Goal: Task Accomplishment & Management: Use online tool/utility

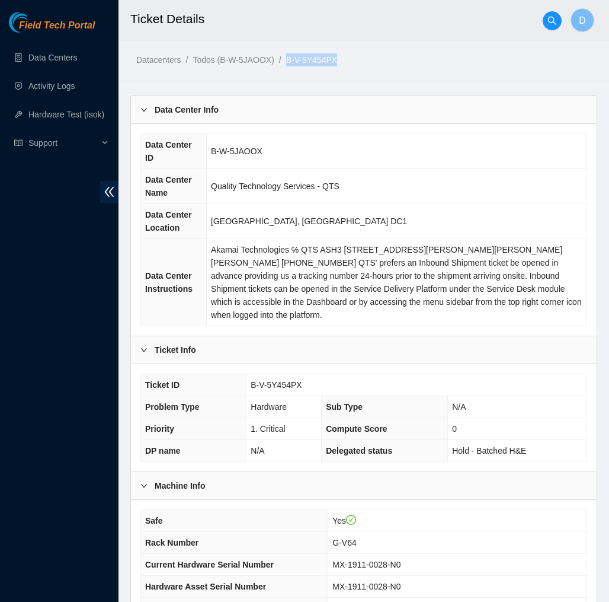
drag, startPoint x: 354, startPoint y: 59, endPoint x: 294, endPoint y: 60, distance: 59.9
click at [294, 60] on ol "Datacenters / Todos (B-W-5JAOOX) / B-V-5Y454PX /" at bounding box center [311, 59] width 350 height 13
copy link "B-V-5Y454PX"
click at [367, 34] on h2 "Ticket Details" at bounding box center [335, 19] width 410 height 38
drag, startPoint x: 310, startPoint y: 370, endPoint x: 252, endPoint y: 374, distance: 58.2
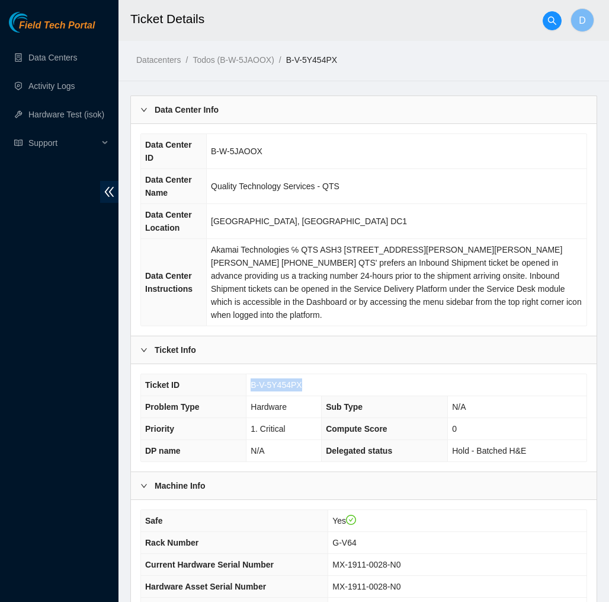
click at [252, 374] on td "B-V-5Y454PX" at bounding box center [417, 385] width 340 height 22
copy span "B-V-5Y454PX"
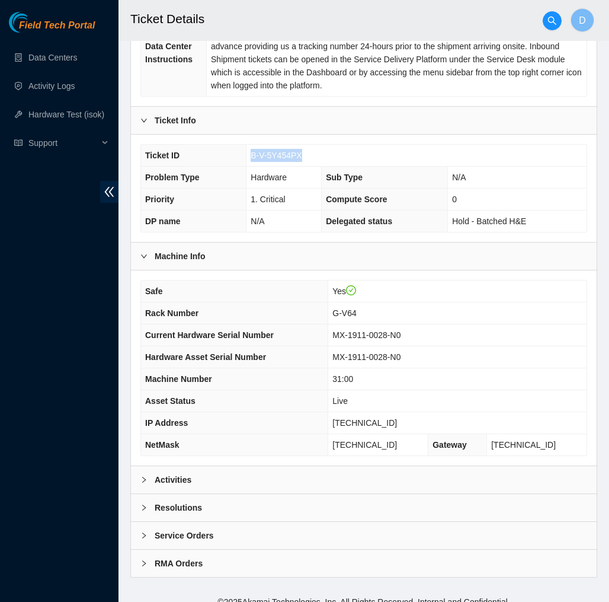
scroll to position [229, 0]
click at [439, 471] on div "Activities" at bounding box center [364, 480] width 466 height 27
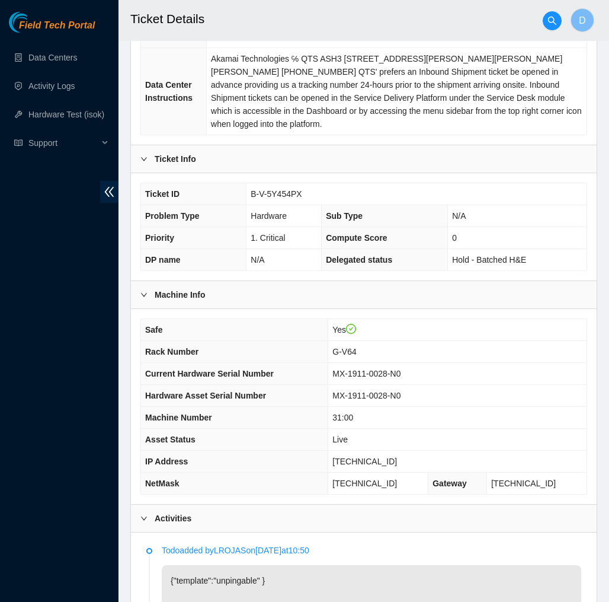
scroll to position [203, 0]
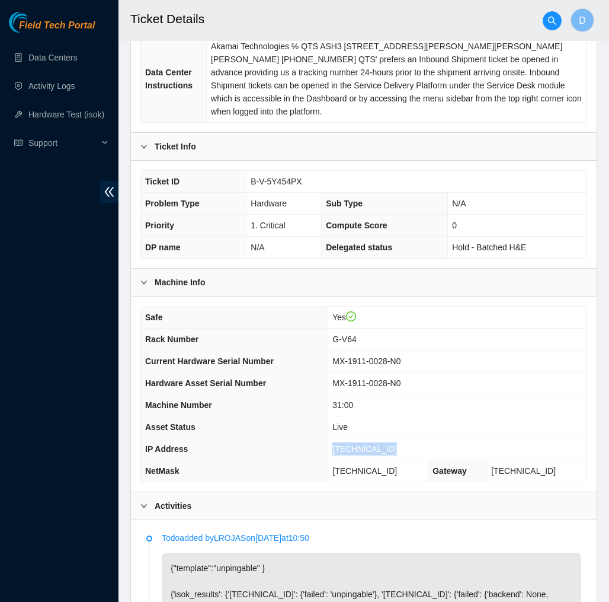
drag, startPoint x: 400, startPoint y: 433, endPoint x: 332, endPoint y: 438, distance: 68.3
click at [332, 438] on td "[TECHNICAL_ID]" at bounding box center [457, 449] width 258 height 22
copy span "[TECHNICAL_ID]"
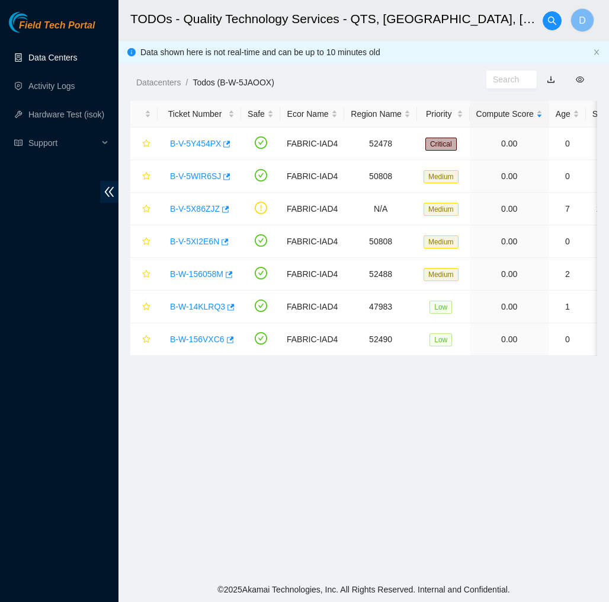
click at [72, 59] on link "Data Centers" at bounding box center [52, 57] width 49 height 9
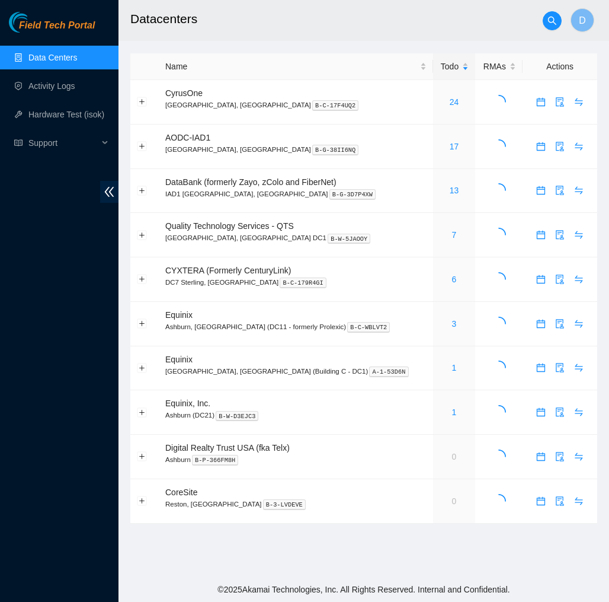
click at [71, 54] on link "Data Centers" at bounding box center [52, 57] width 49 height 9
click at [75, 90] on link "Activity Logs" at bounding box center [51, 85] width 47 height 9
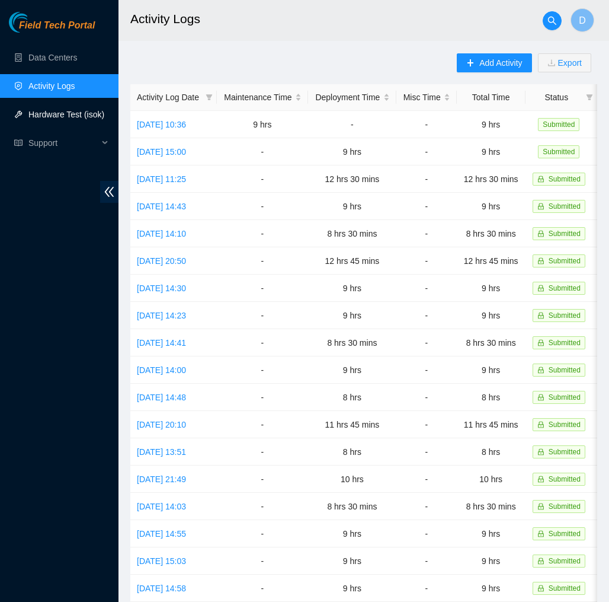
click at [78, 114] on link "Hardware Test (isok)" at bounding box center [66, 114] width 76 height 9
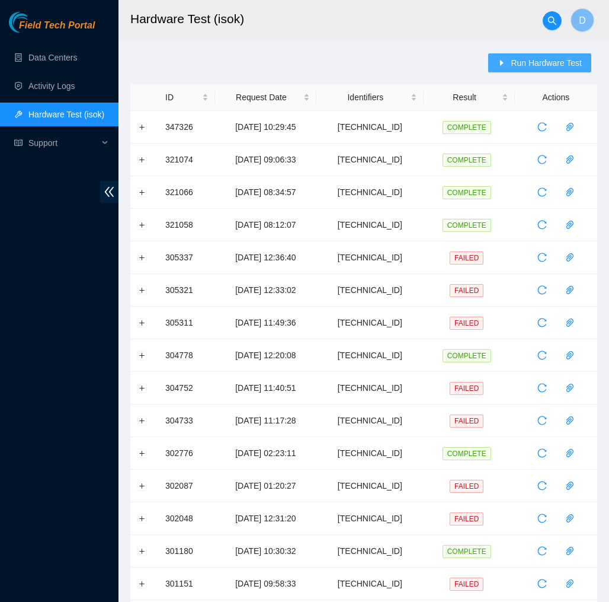
click at [544, 60] on span "Run Hardware Test" at bounding box center [546, 62] width 71 height 13
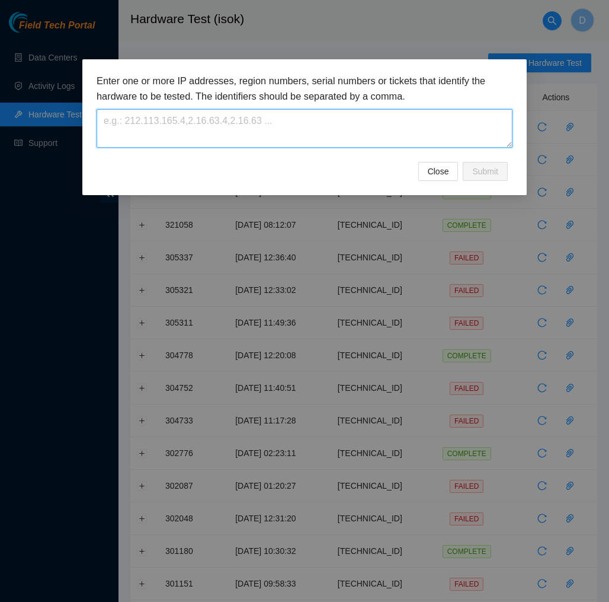
click at [385, 120] on textarea at bounding box center [305, 128] width 416 height 39
paste textarea "[TECHNICAL_ID]"
type textarea "[TECHNICAL_ID]"
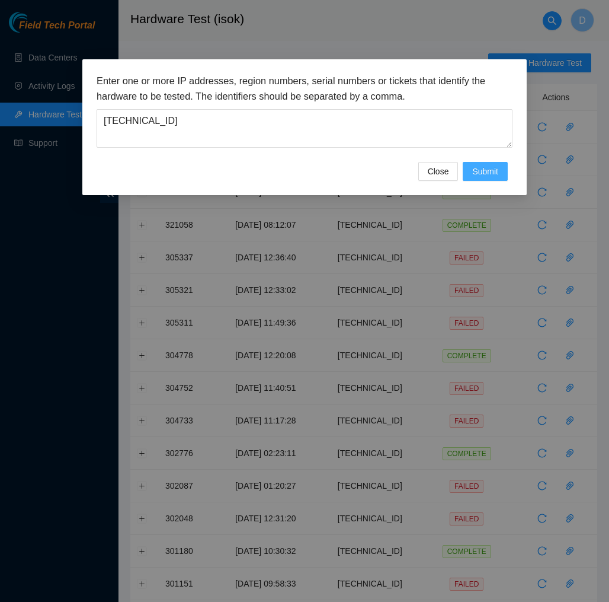
click at [479, 174] on span "Submit" at bounding box center [486, 171] width 26 height 13
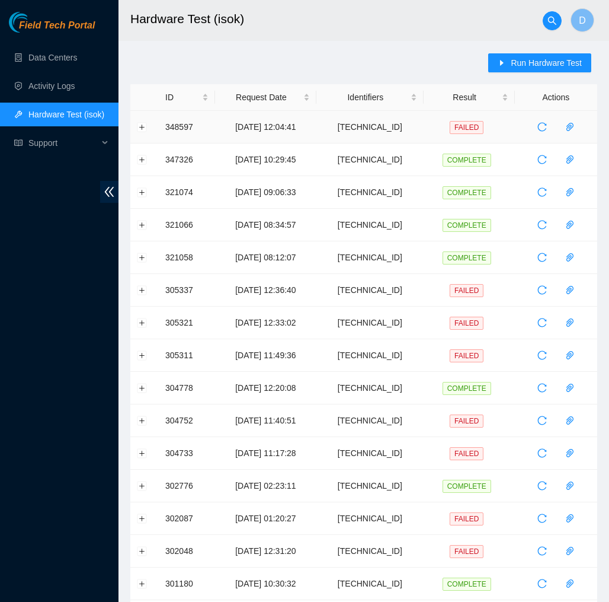
click at [149, 128] on td at bounding box center [144, 127] width 28 height 33
click at [145, 128] on button "Expand row" at bounding box center [142, 126] width 9 height 9
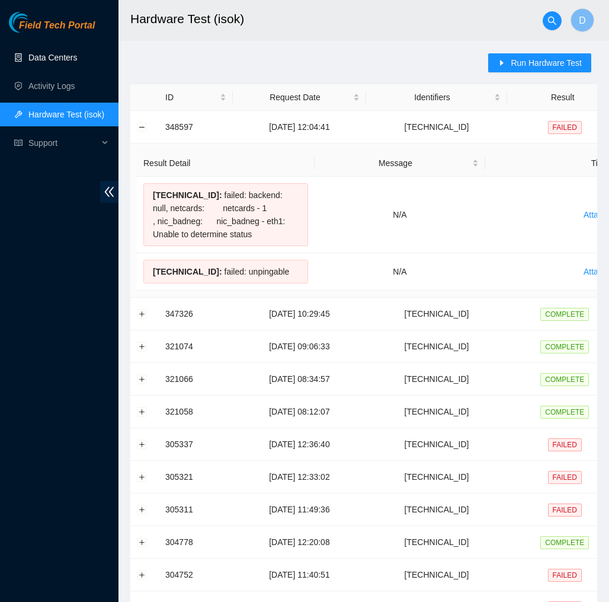
click at [58, 62] on link "Data Centers" at bounding box center [52, 57] width 49 height 9
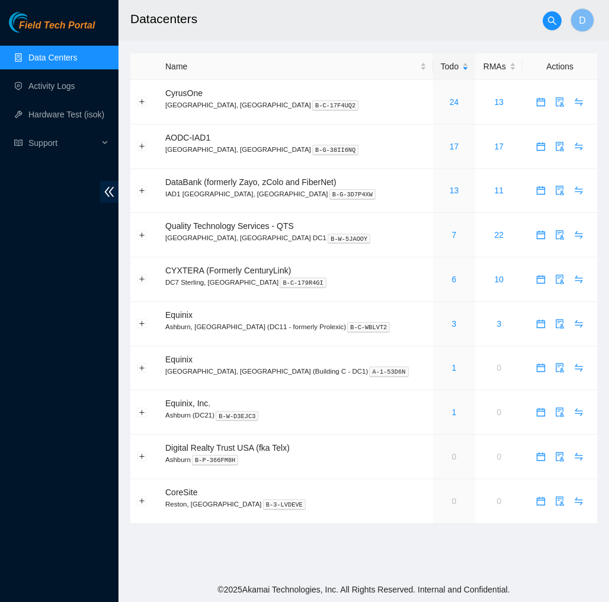
click at [176, 532] on main "Datacenters D Name Todo RMAs Actions CyrusOne Sterling, VA B-C-17F4UQ2 24 13 AO…" at bounding box center [364, 288] width 491 height 577
click at [91, 27] on span "Field Tech Portal" at bounding box center [57, 25] width 76 height 11
click at [452, 235] on link "7" at bounding box center [454, 234] width 5 height 9
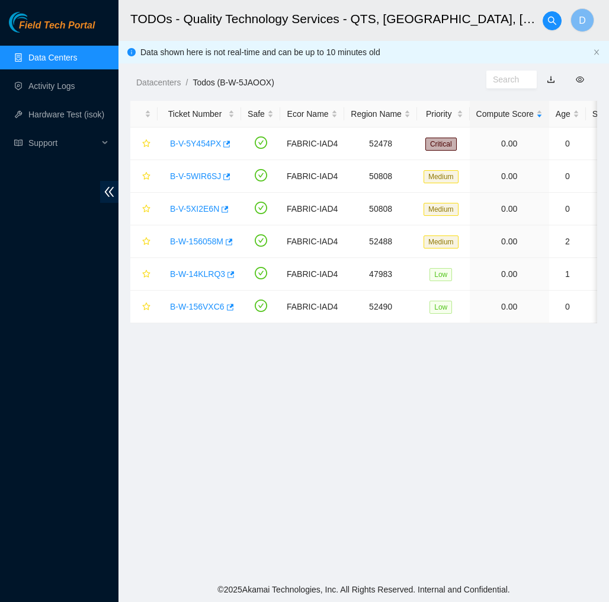
click at [385, 368] on main "TODOs - Quality Technology Services - QTS, [GEOGRAPHIC_DATA], [GEOGRAPHIC_DATA]…" at bounding box center [364, 288] width 491 height 577
click at [53, 56] on link "Data Centers" at bounding box center [52, 57] width 49 height 9
